Goal: Task Accomplishment & Management: Use online tool/utility

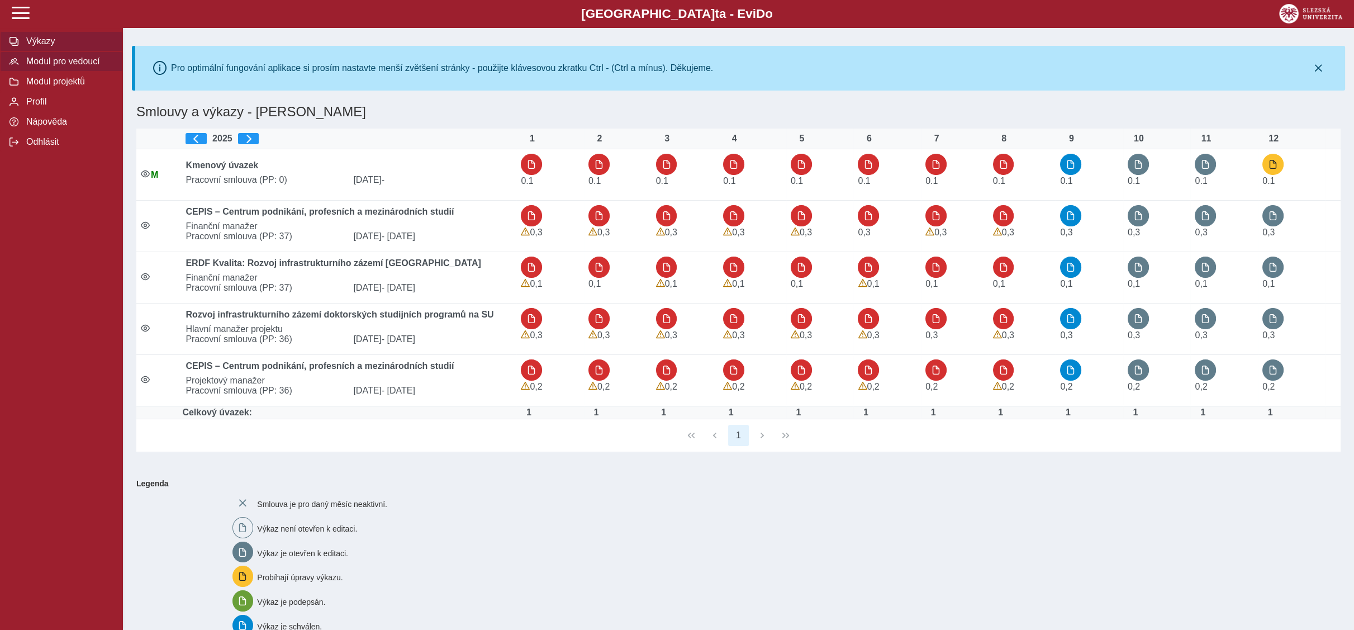
click at [47, 61] on span "Modul pro vedoucí" at bounding box center [68, 61] width 91 height 10
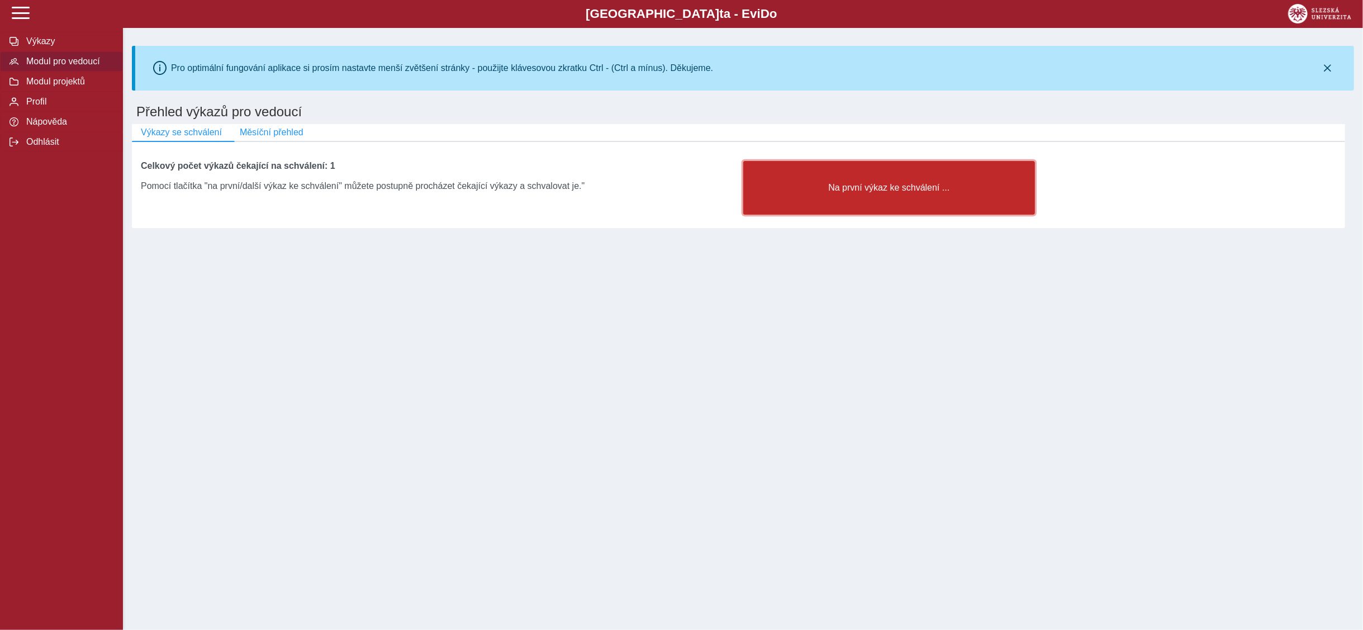
click at [895, 184] on button "Na první výkaz ke schválení ..." at bounding box center [889, 188] width 292 height 54
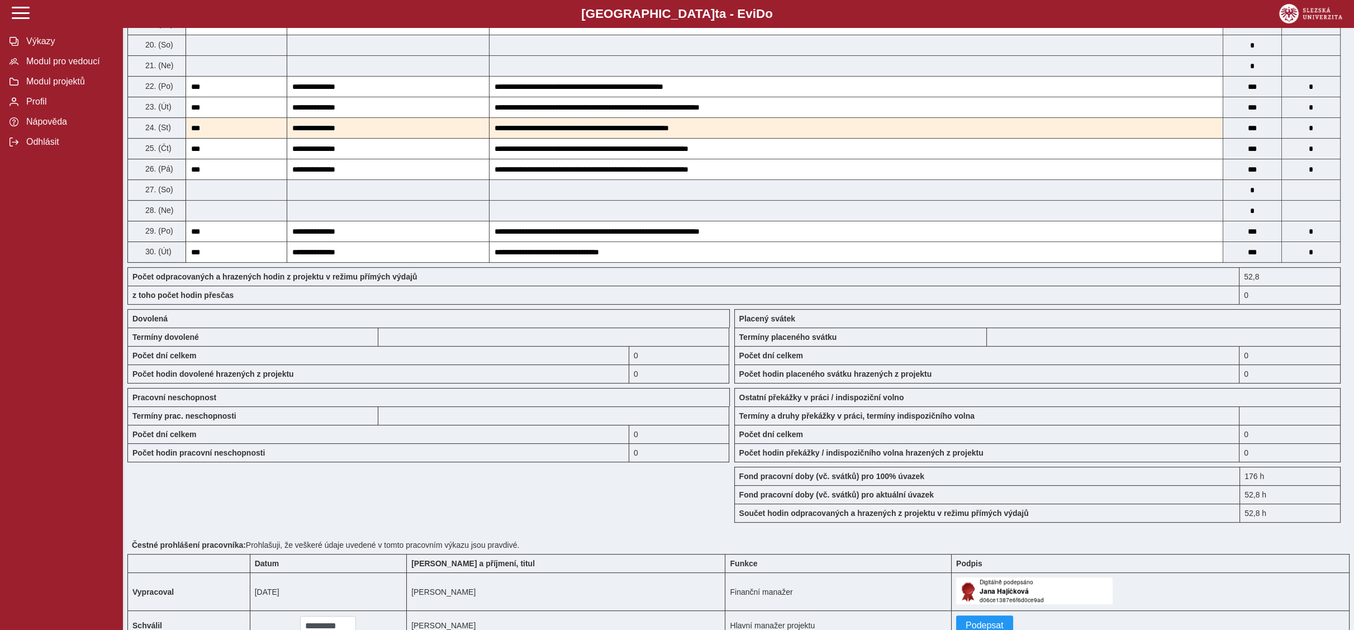
scroll to position [779, 0]
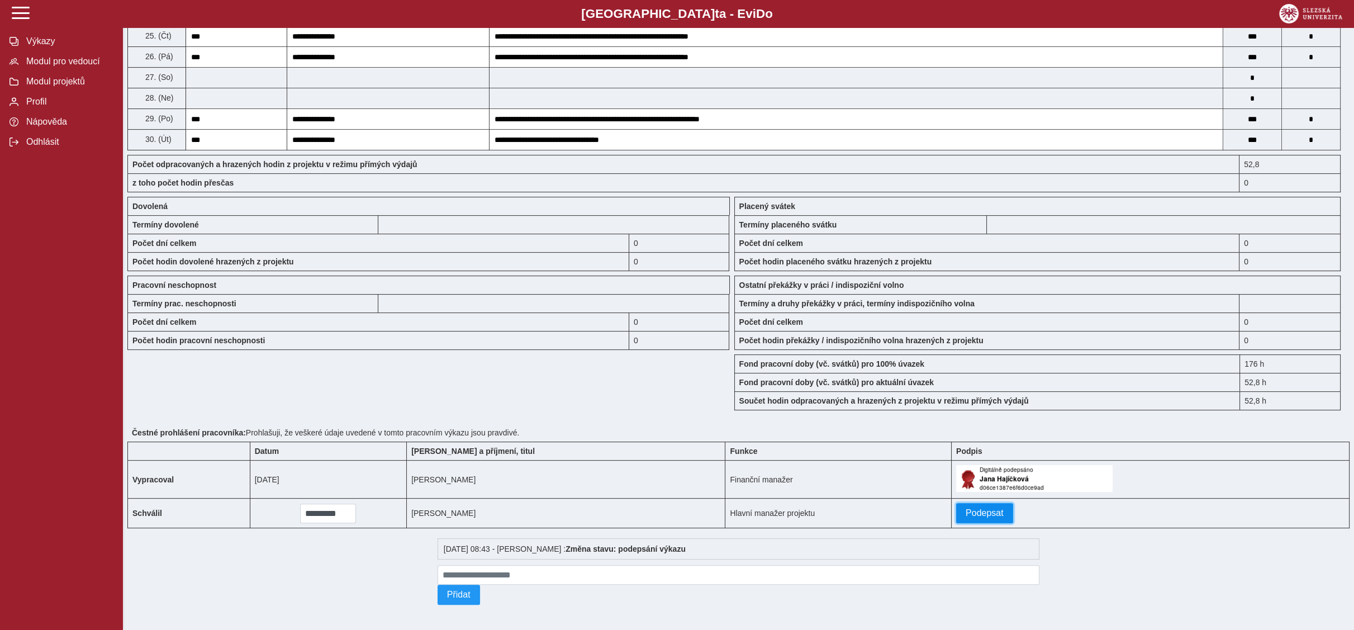
click at [961, 503] on button "Podepsat" at bounding box center [984, 513] width 57 height 20
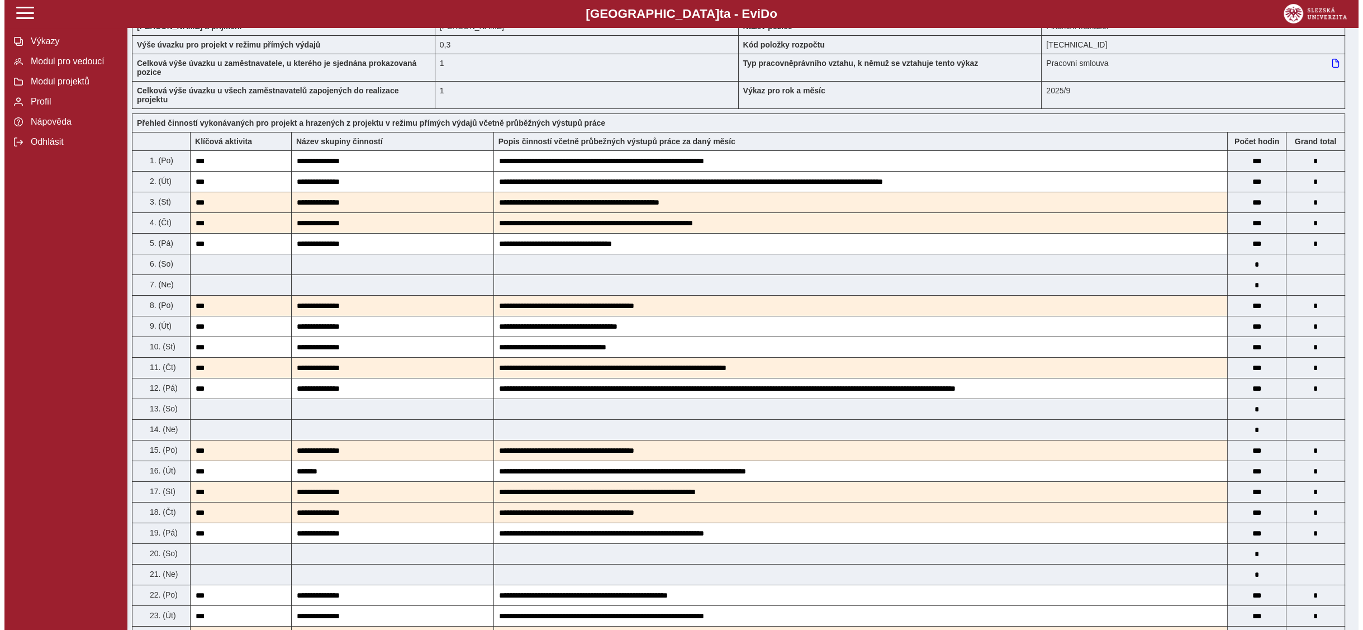
scroll to position [0, 0]
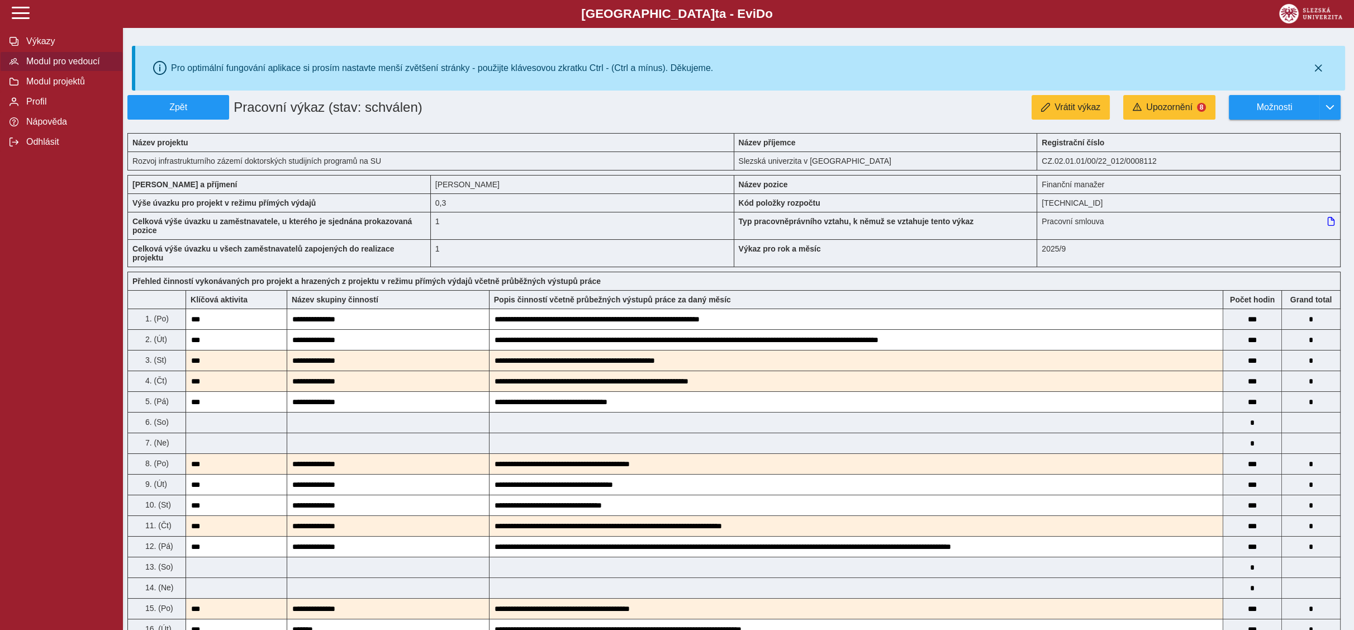
click at [70, 66] on span "Modul pro vedoucí" at bounding box center [68, 61] width 91 height 10
